Goal: Information Seeking & Learning: Learn about a topic

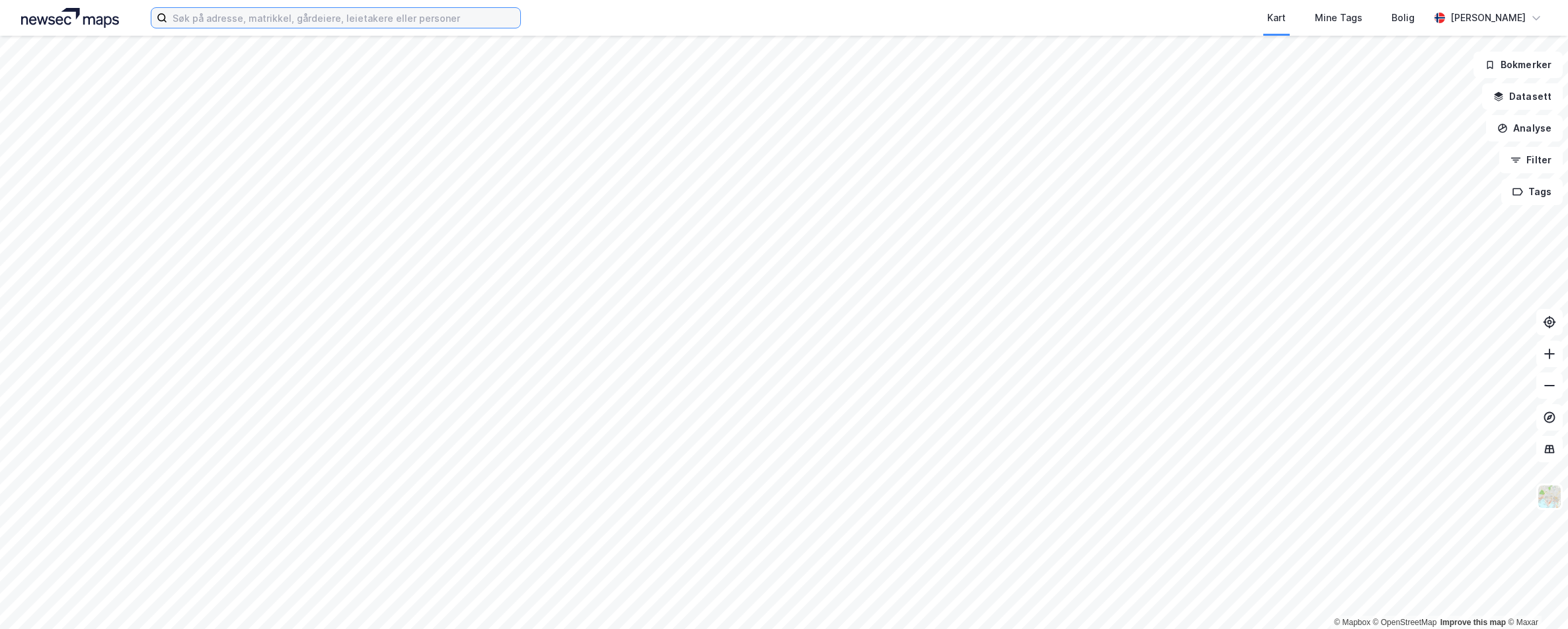
click at [223, 22] on input at bounding box center [344, 17] width 353 height 20
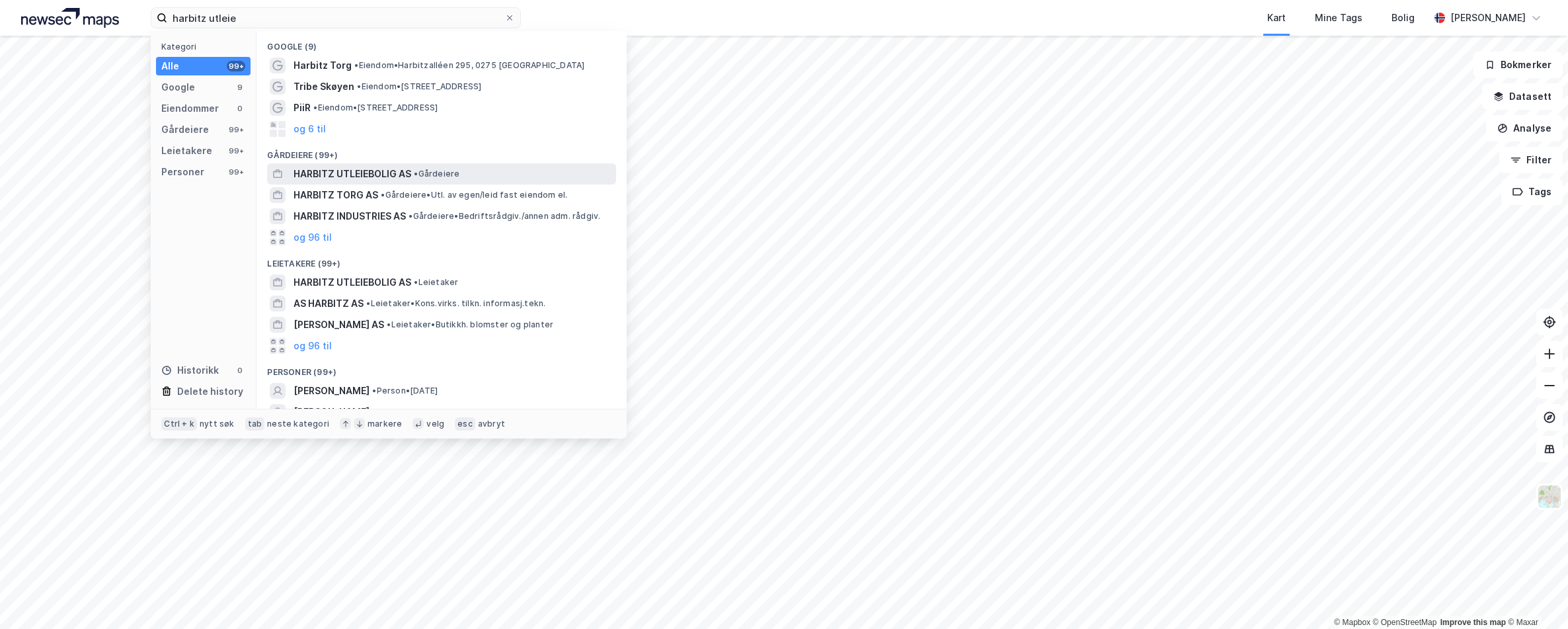
click at [362, 171] on span "HARBITZ UTLEIEBOLIG AS" at bounding box center [352, 174] width 118 height 16
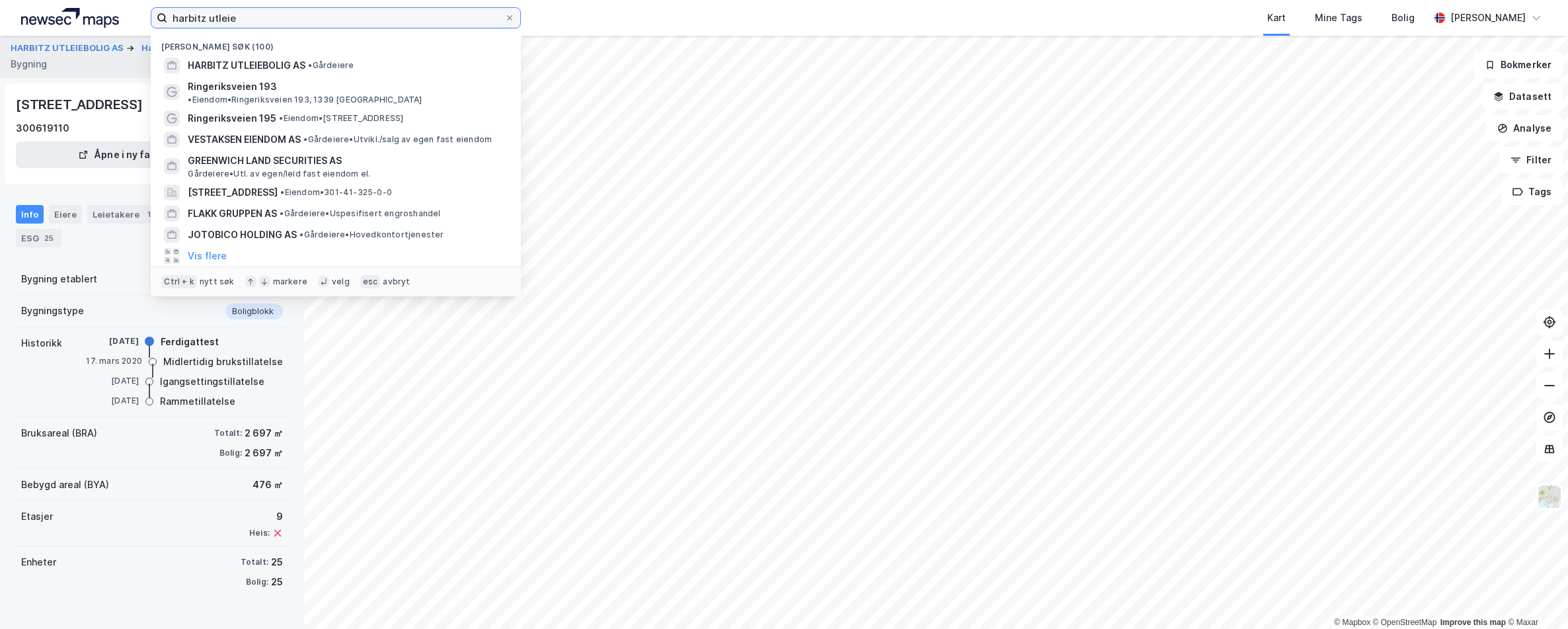
click at [246, 19] on input "harbitz utleie" at bounding box center [335, 17] width 337 height 20
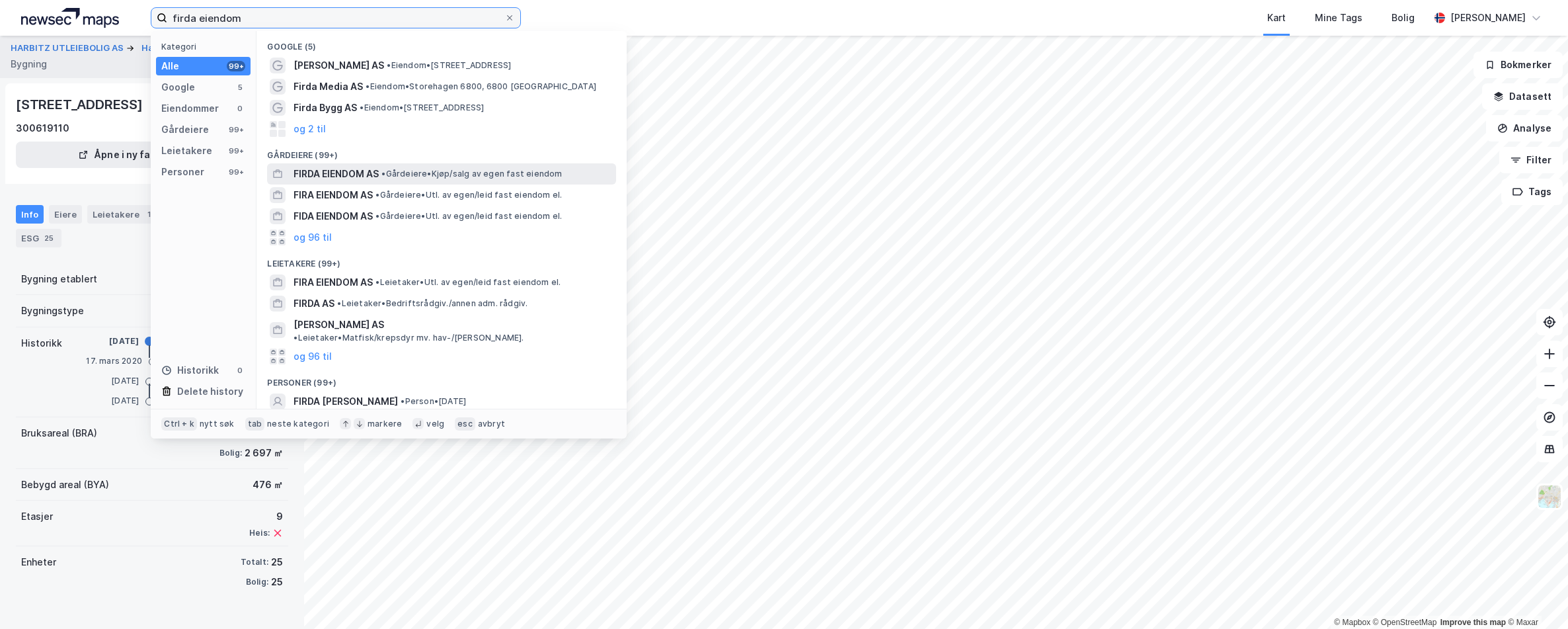
type input "firda eiendom"
click at [331, 170] on span "FIRDA EIENDOM AS" at bounding box center [336, 174] width 85 height 16
